Goal: Information Seeking & Learning: Check status

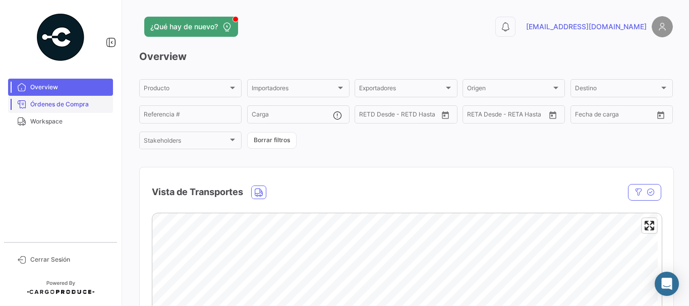
click at [56, 103] on span "Órdenes de Compra" at bounding box center [69, 104] width 79 height 9
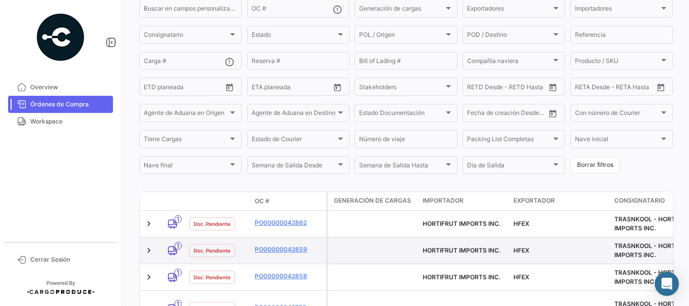
scroll to position [193, 0]
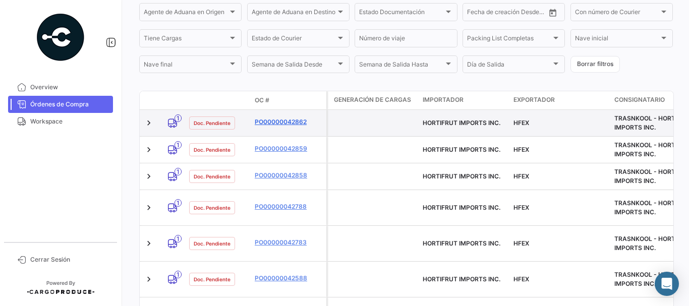
click at [280, 123] on link "PO00000042862" at bounding box center [289, 122] width 68 height 9
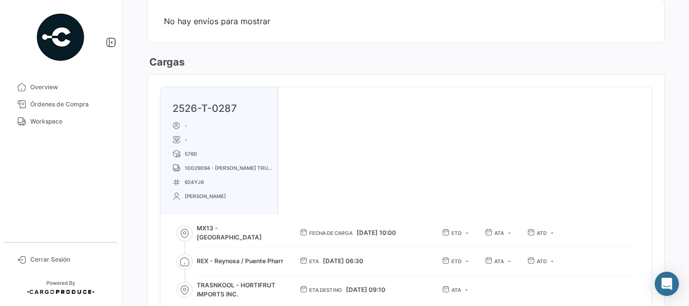
scroll to position [555, 0]
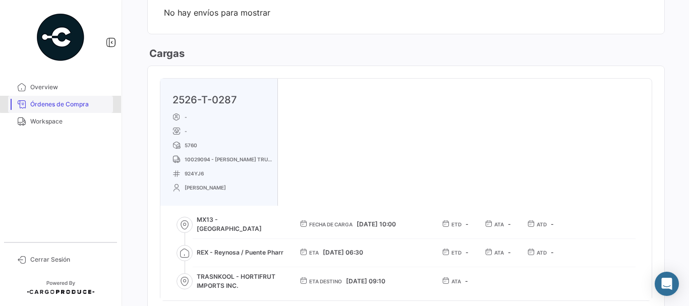
click at [84, 99] on link "Órdenes de Compra" at bounding box center [60, 104] width 105 height 17
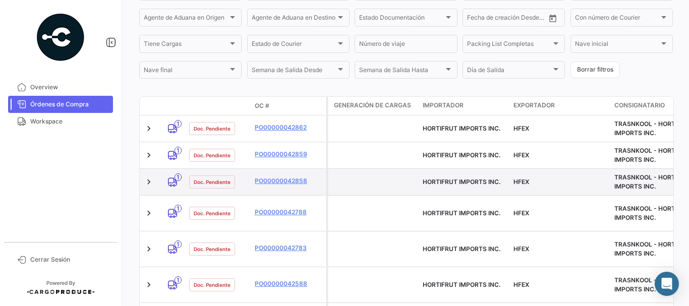
scroll to position [202, 0]
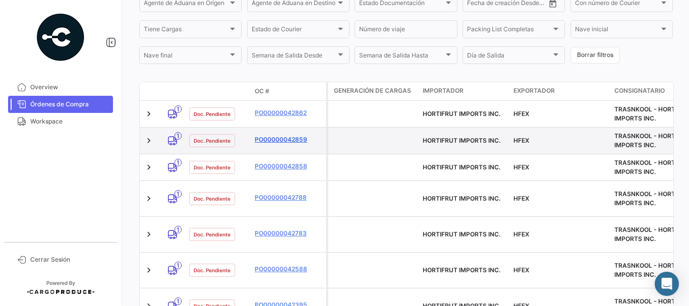
click at [285, 141] on link "PO00000042859" at bounding box center [289, 139] width 68 height 9
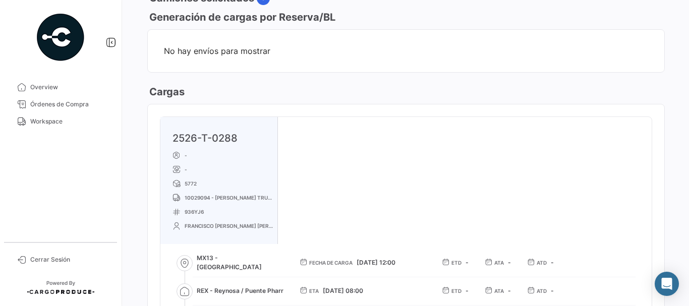
scroll to position [606, 0]
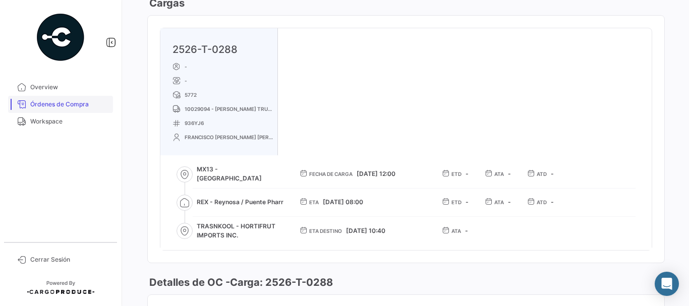
click at [65, 101] on span "Órdenes de Compra" at bounding box center [69, 104] width 79 height 9
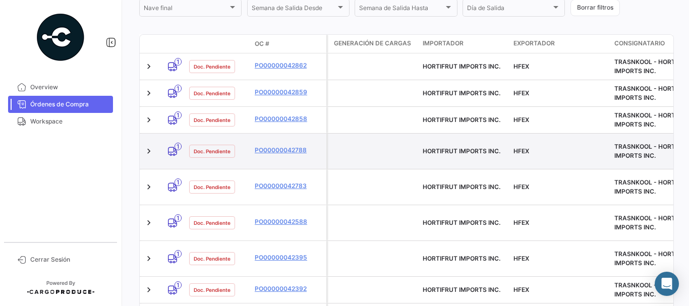
scroll to position [252, 0]
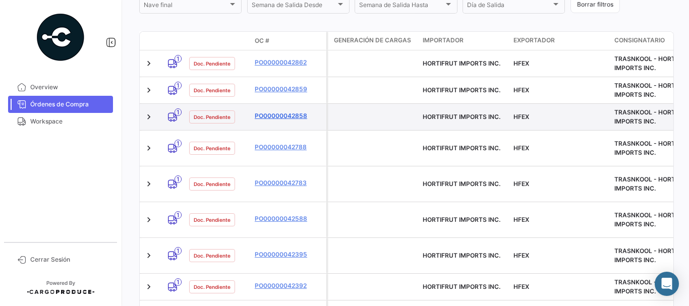
click at [282, 116] on link "PO00000042858" at bounding box center [289, 116] width 68 height 9
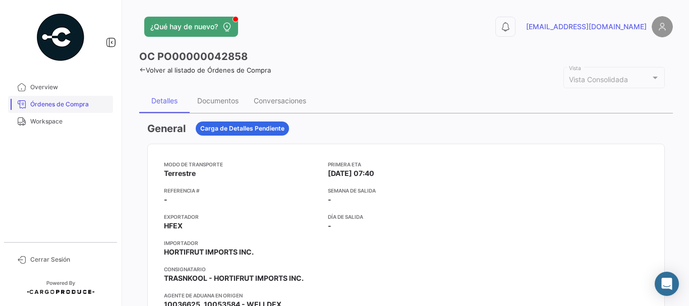
click at [90, 100] on span "Órdenes de Compra" at bounding box center [69, 104] width 79 height 9
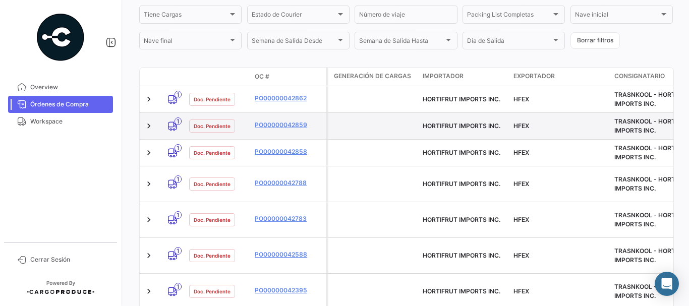
scroll to position [202, 0]
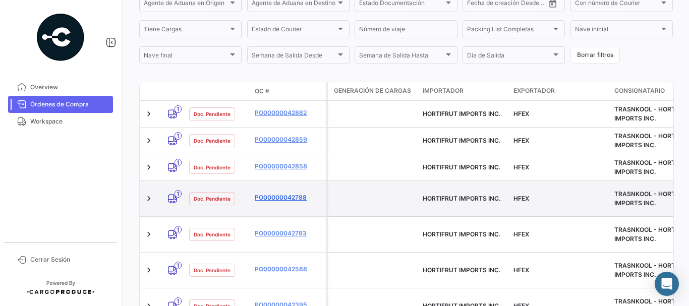
click at [274, 193] on link "PO00000042788" at bounding box center [289, 197] width 68 height 9
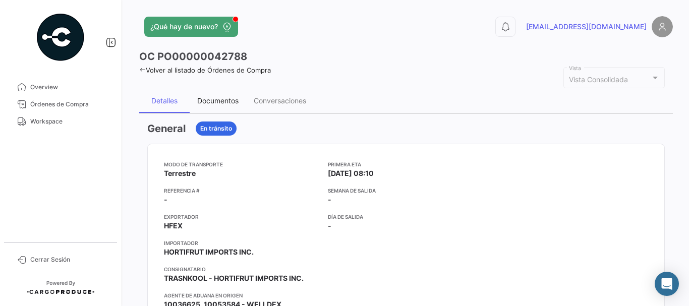
click at [215, 92] on div "Documentos" at bounding box center [218, 101] width 57 height 24
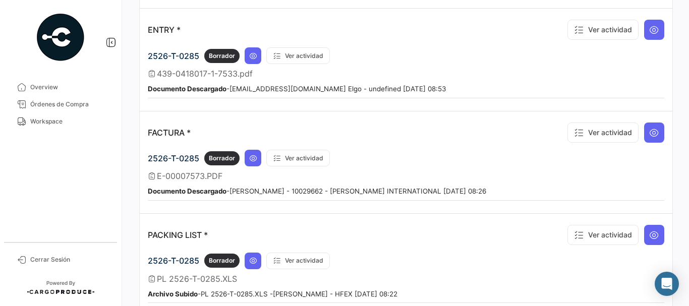
scroll to position [807, 0]
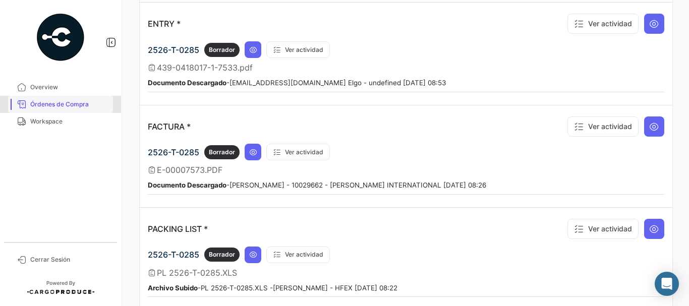
click at [85, 103] on span "Órdenes de Compra" at bounding box center [69, 104] width 79 height 9
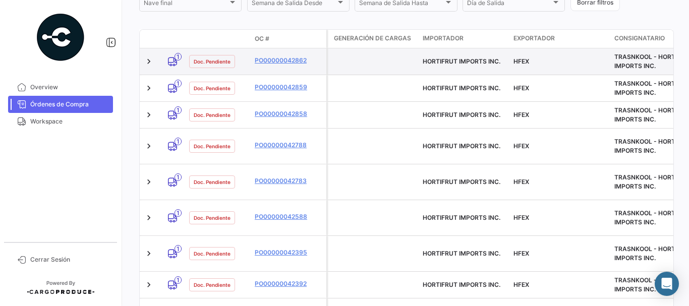
scroll to position [202, 0]
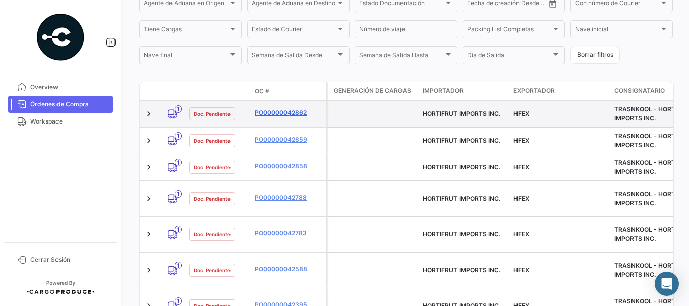
click at [282, 114] on link "PO00000042862" at bounding box center [289, 113] width 68 height 9
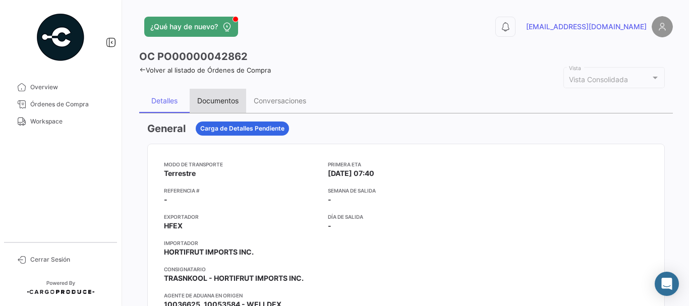
click at [220, 92] on div "Documentos" at bounding box center [218, 101] width 57 height 24
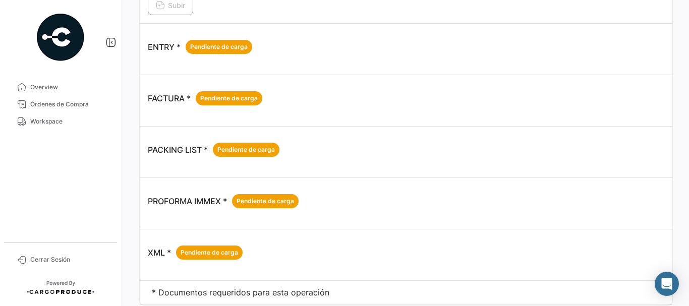
scroll to position [818, 0]
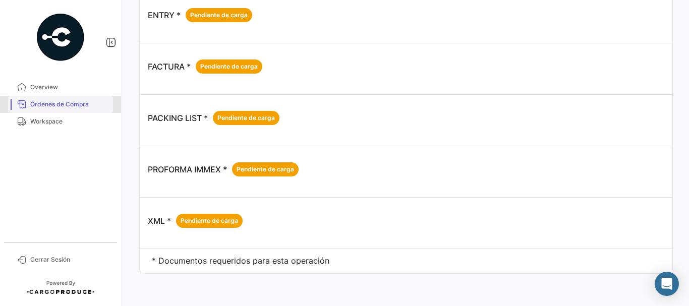
click at [85, 101] on span "Órdenes de Compra" at bounding box center [69, 104] width 79 height 9
